Goal: Find specific page/section: Find specific page/section

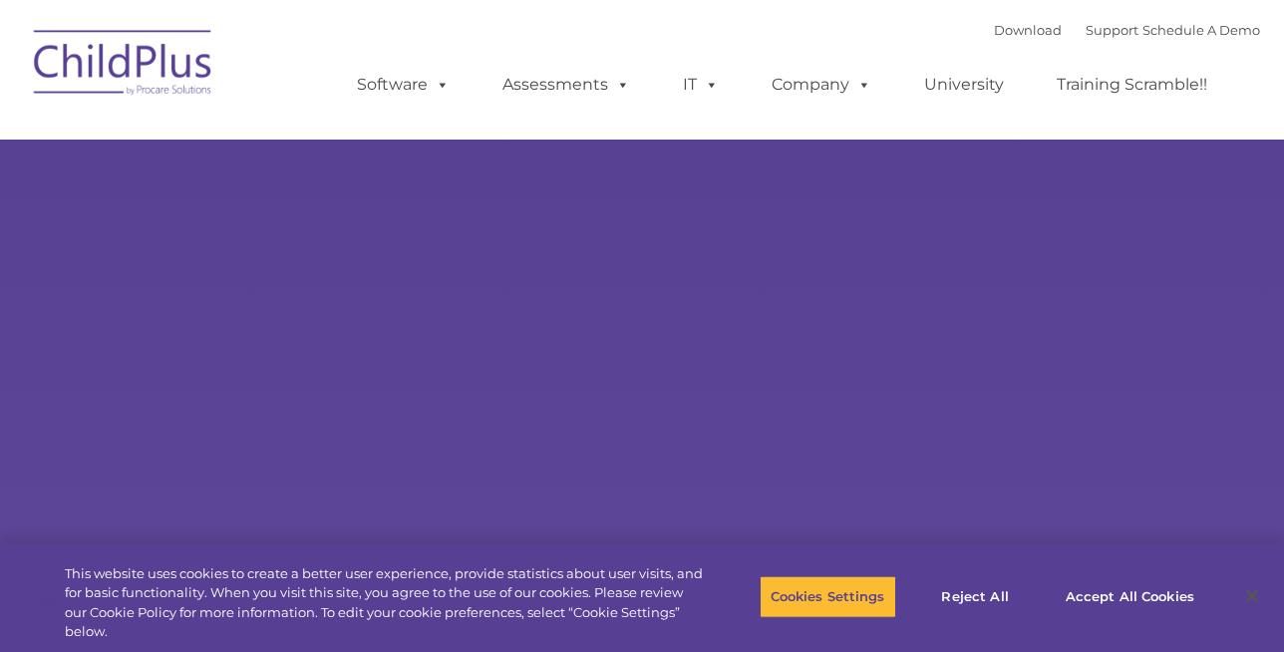
select select "MEDIUM"
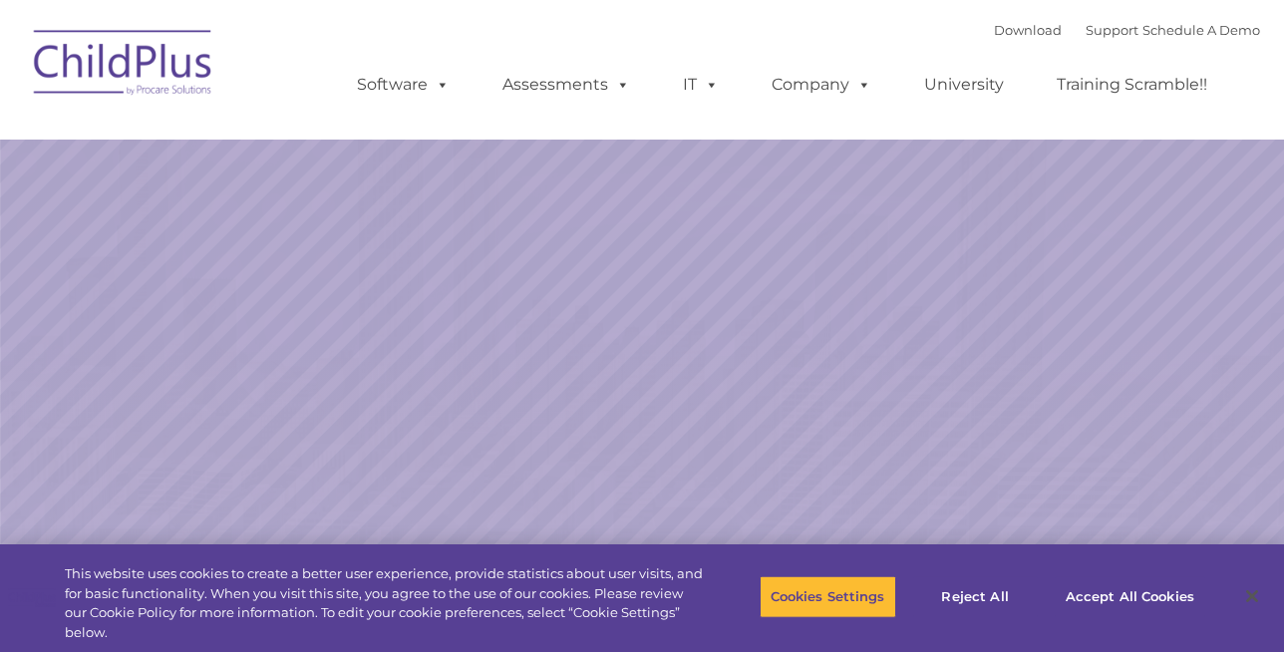
select select "MEDIUM"
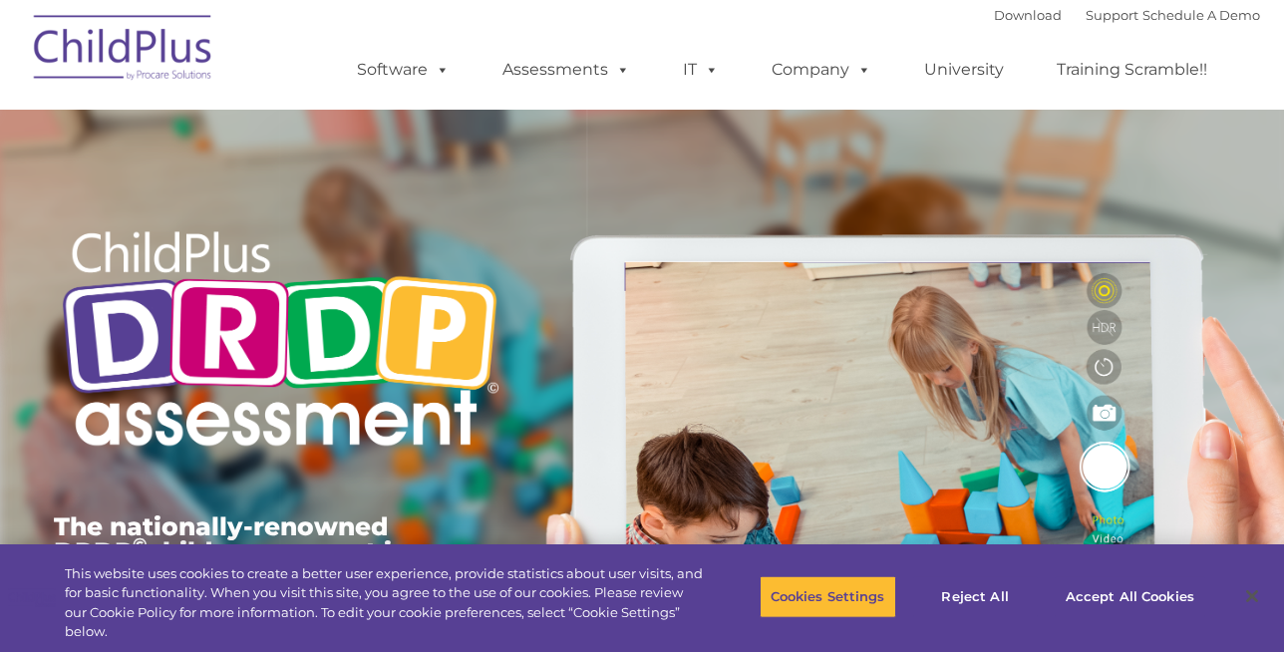
type input ""
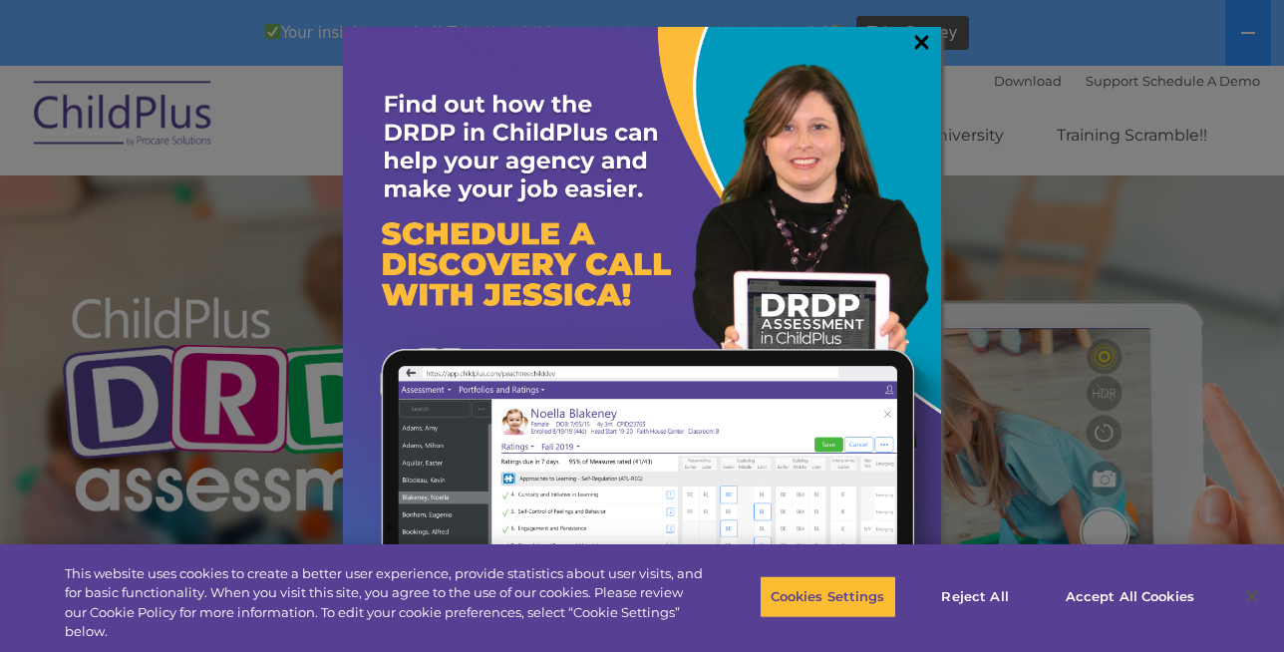
click at [922, 38] on link "×" at bounding box center [921, 42] width 23 height 20
